Goal: Task Accomplishment & Management: Use online tool/utility

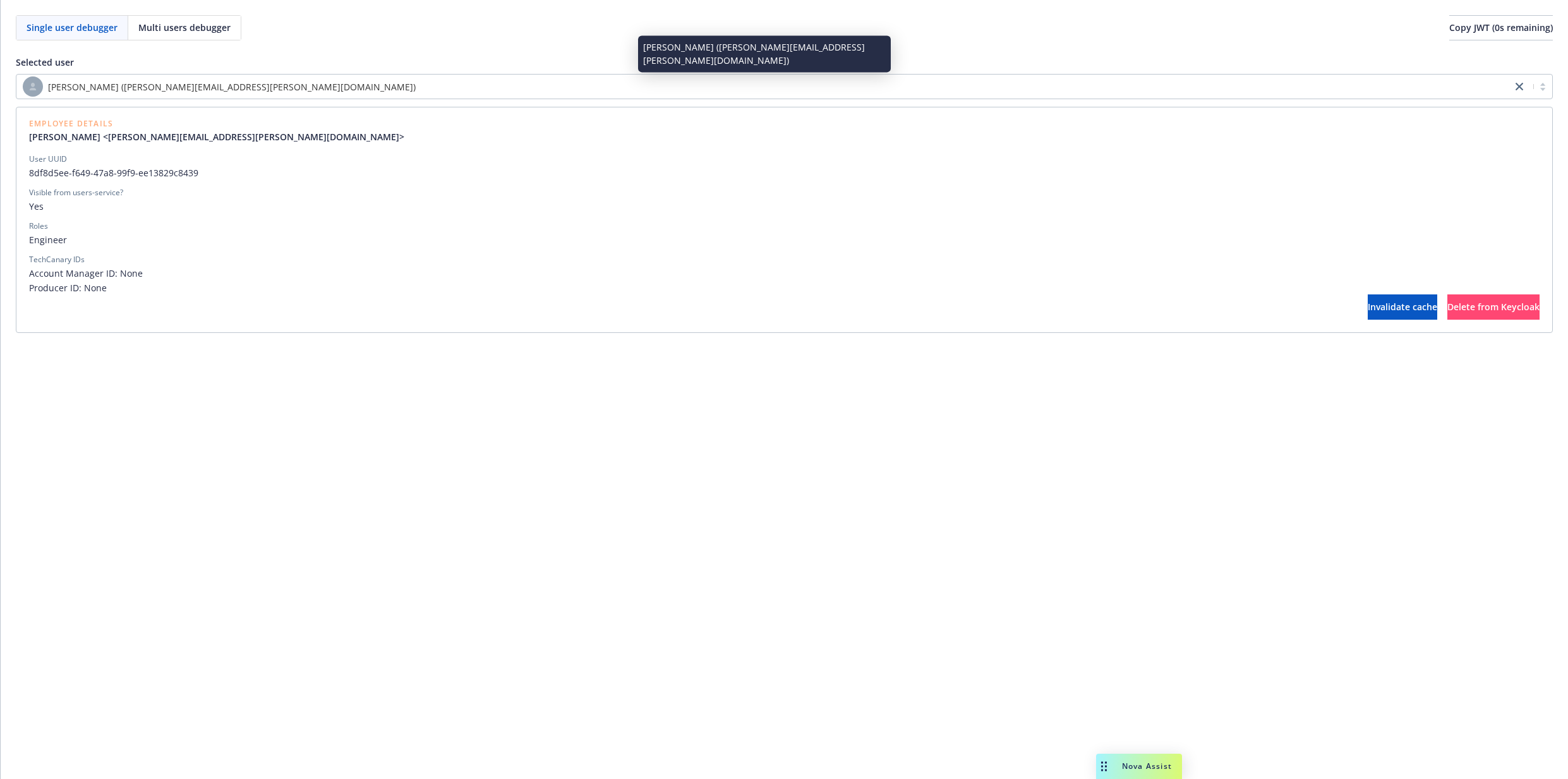
click at [293, 93] on div "[PERSON_NAME] ([PERSON_NAME][EMAIL_ADDRESS][PERSON_NAME][DOMAIN_NAME])" at bounding box center [763, 86] width 1482 height 20
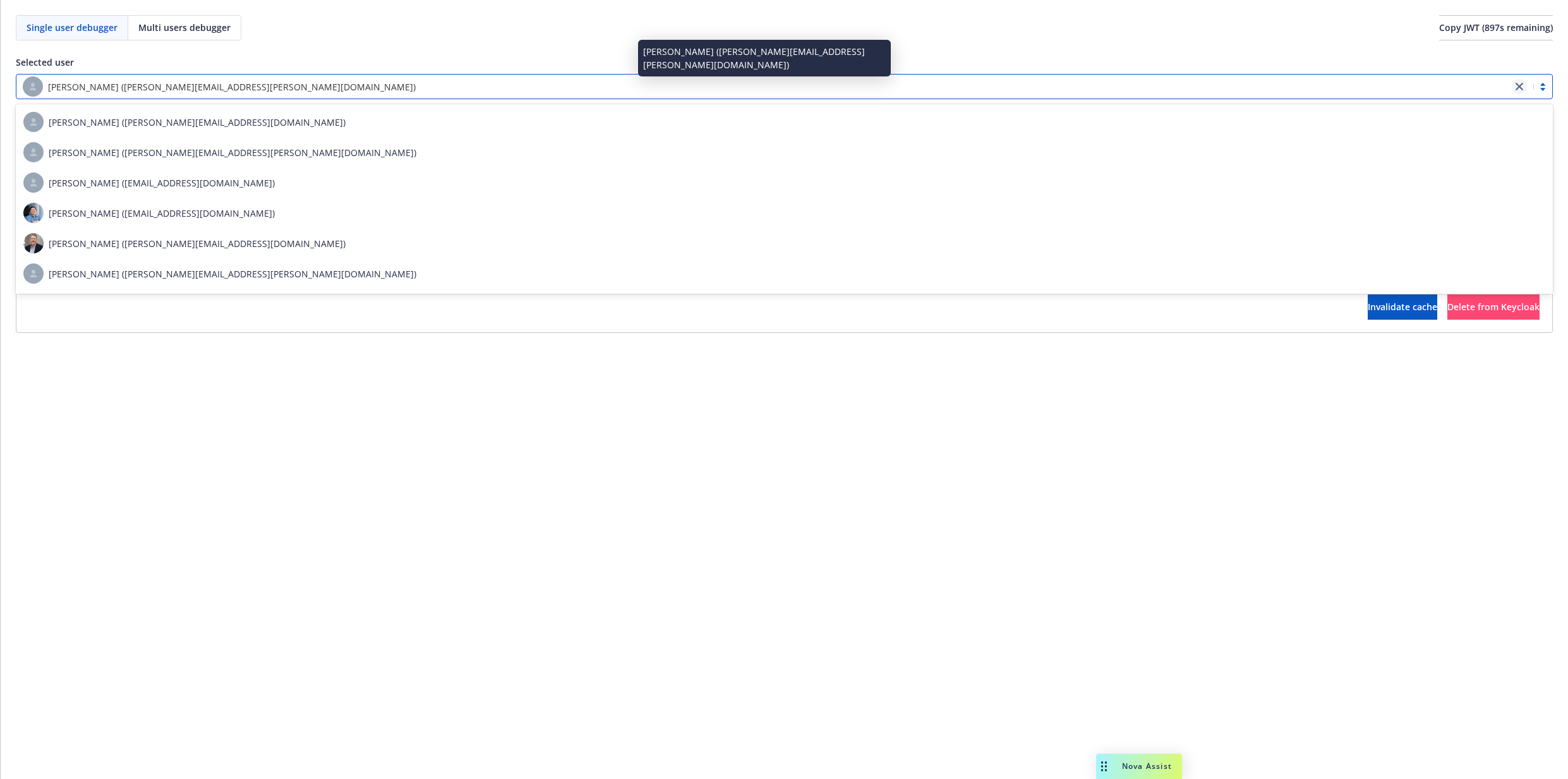
click at [1523, 89] on link "close" at bounding box center [1519, 86] width 15 height 15
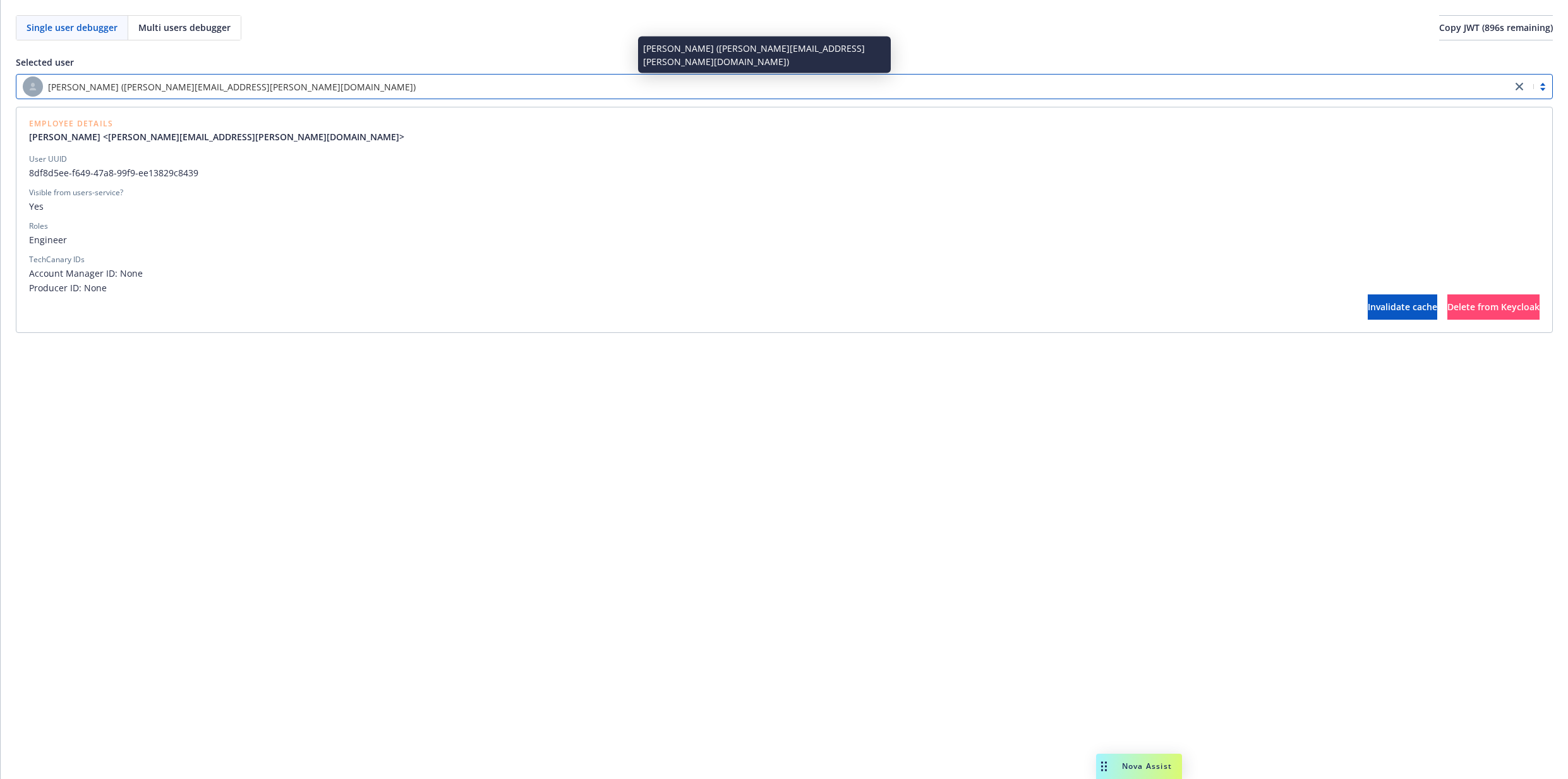
paste input "f06d5562-1b56-4c91-8573-197c250f2ed7"
type input "f06d5562-1b56-4c91-8573-197c250f2ed7"
click at [167, 145] on div at bounding box center [784, 148] width 1511 height 10
click at [135, 171] on span "8df8d5ee-f649-47a8-99f9-ee13829c8439" at bounding box center [784, 173] width 1511 height 13
click at [296, 86] on div "[PERSON_NAME] ([PERSON_NAME][EMAIL_ADDRESS][PERSON_NAME][DOMAIN_NAME])" at bounding box center [763, 86] width 1482 height 20
